Goal: Task Accomplishment & Management: Manage account settings

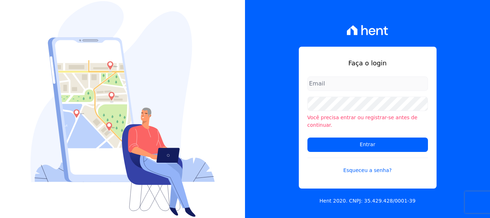
type input "[EMAIL_ADDRESS][DOMAIN_NAME]"
drag, startPoint x: 360, startPoint y: 85, endPoint x: 356, endPoint y: 92, distance: 7.7
click at [360, 85] on input "[EMAIL_ADDRESS][DOMAIN_NAME]" at bounding box center [367, 83] width 120 height 14
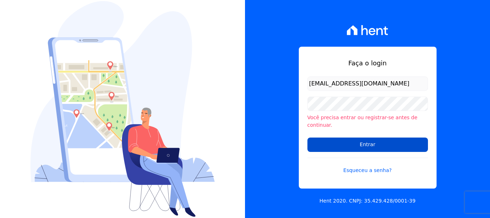
click at [363, 138] on input "Entrar" at bounding box center [367, 144] width 120 height 14
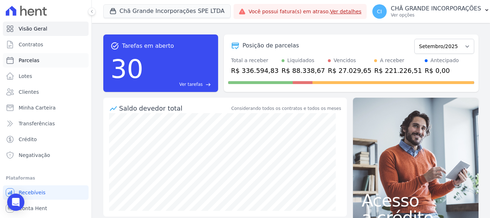
click at [36, 60] on span "Parcelas" at bounding box center [29, 60] width 21 height 7
select select
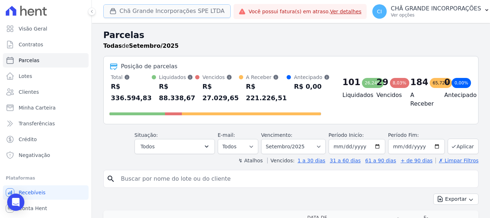
click at [150, 14] on button "Chã Grande Incorporações SPE LTDA" at bounding box center [166, 11] width 127 height 14
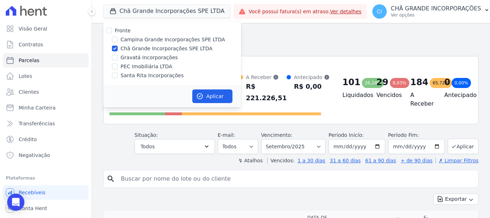
click at [127, 49] on label "Chã Grande Incorporações SPE LTDA" at bounding box center [166, 49] width 92 height 8
click at [118, 49] on input "Chã Grande Incorporações SPE LTDA" at bounding box center [115, 49] width 6 height 6
checkbox input "false"
click at [134, 39] on label "Campina Grande Incorporações SPE LTDA" at bounding box center [172, 40] width 104 height 8
click at [118, 39] on input "Campina Grande Incorporações SPE LTDA" at bounding box center [115, 40] width 6 height 6
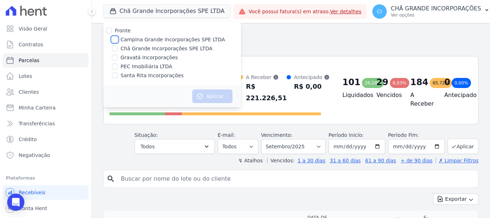
checkbox input "true"
click at [216, 95] on button "Aplicar" at bounding box center [212, 96] width 40 height 14
select select
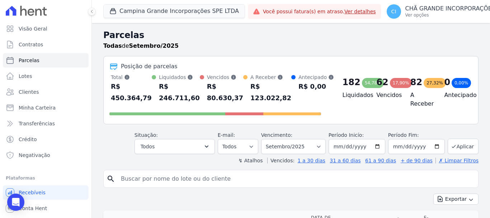
click at [260, 178] on input "search" at bounding box center [296, 178] width 359 height 14
type input "joao de paula"
select select
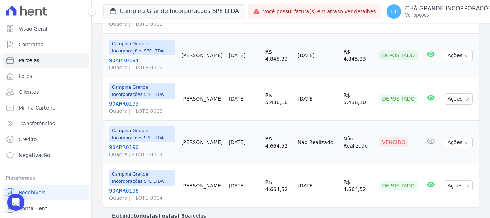
scroll to position [179, 0]
